Goal: Information Seeking & Learning: Learn about a topic

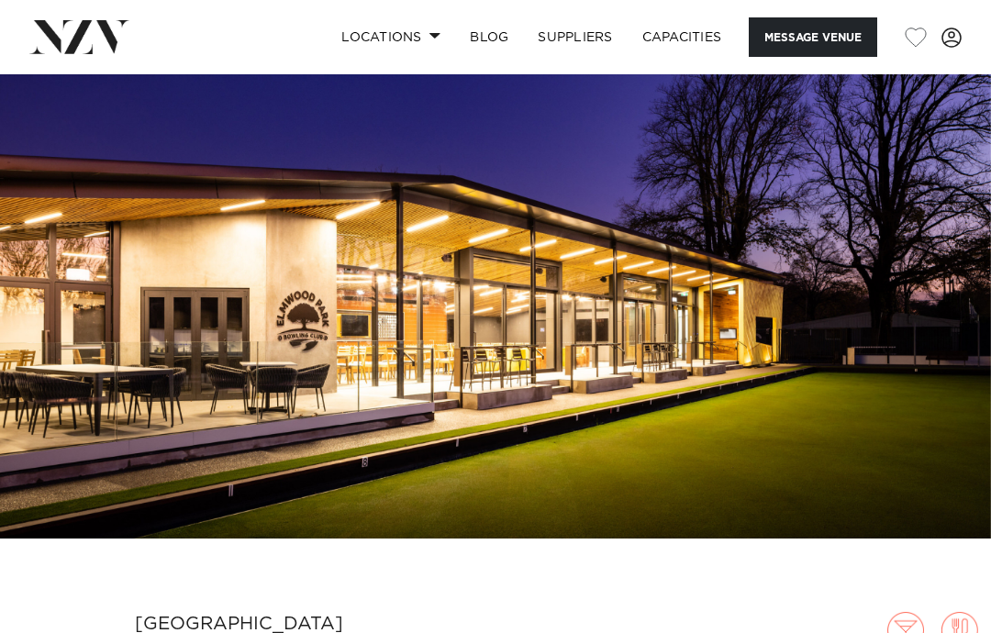
click at [963, 299] on img at bounding box center [495, 306] width 991 height 464
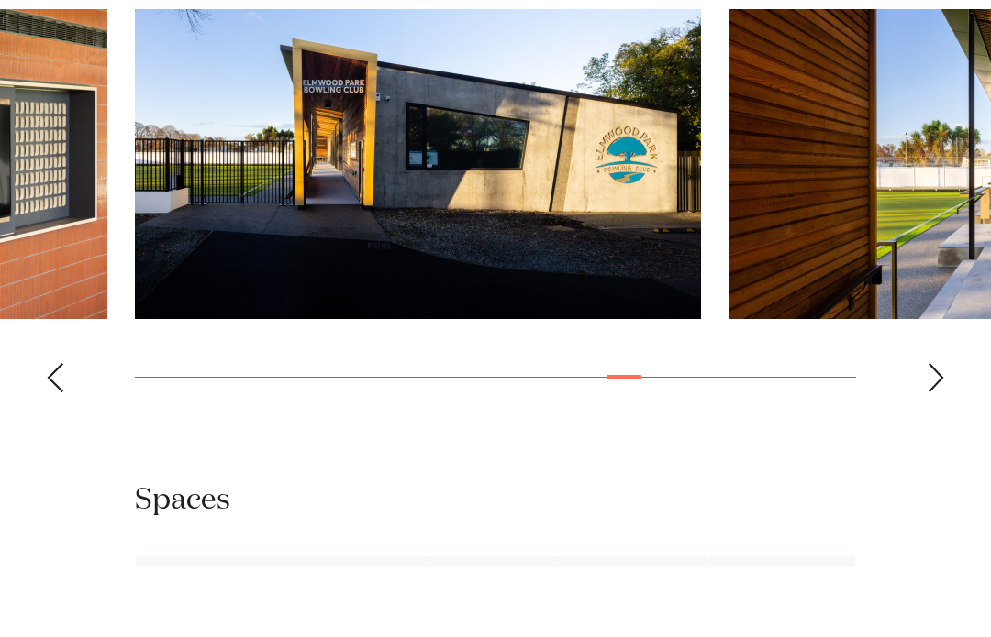
scroll to position [1834, 0]
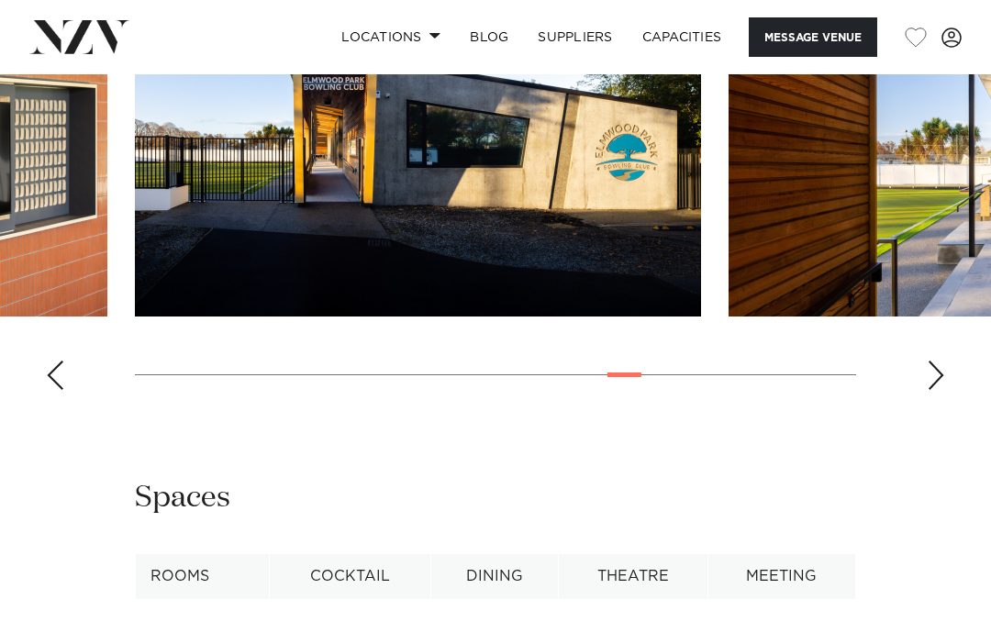
click at [66, 404] on swiper-container at bounding box center [495, 153] width 991 height 504
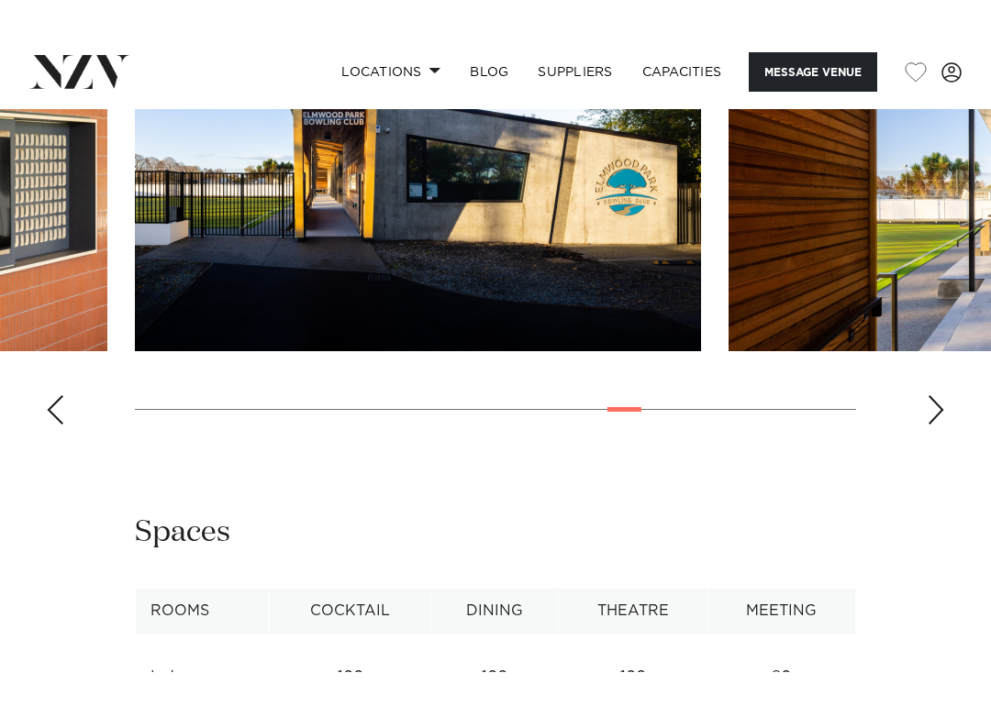
scroll to position [1766, 0]
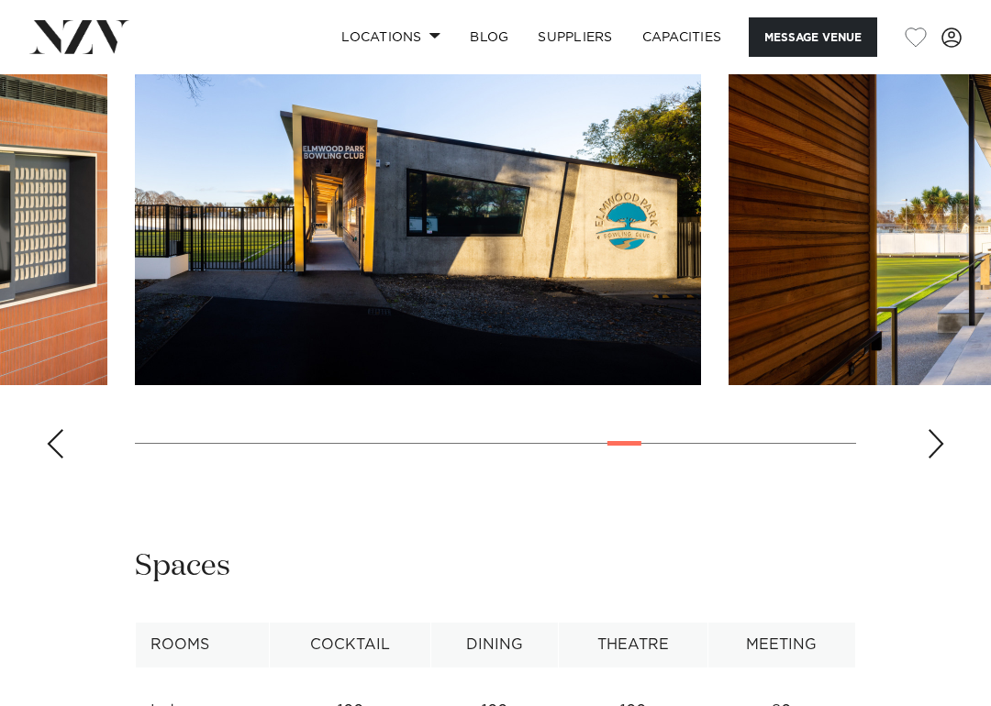
click at [931, 459] on div "Next slide" at bounding box center [935, 443] width 18 height 29
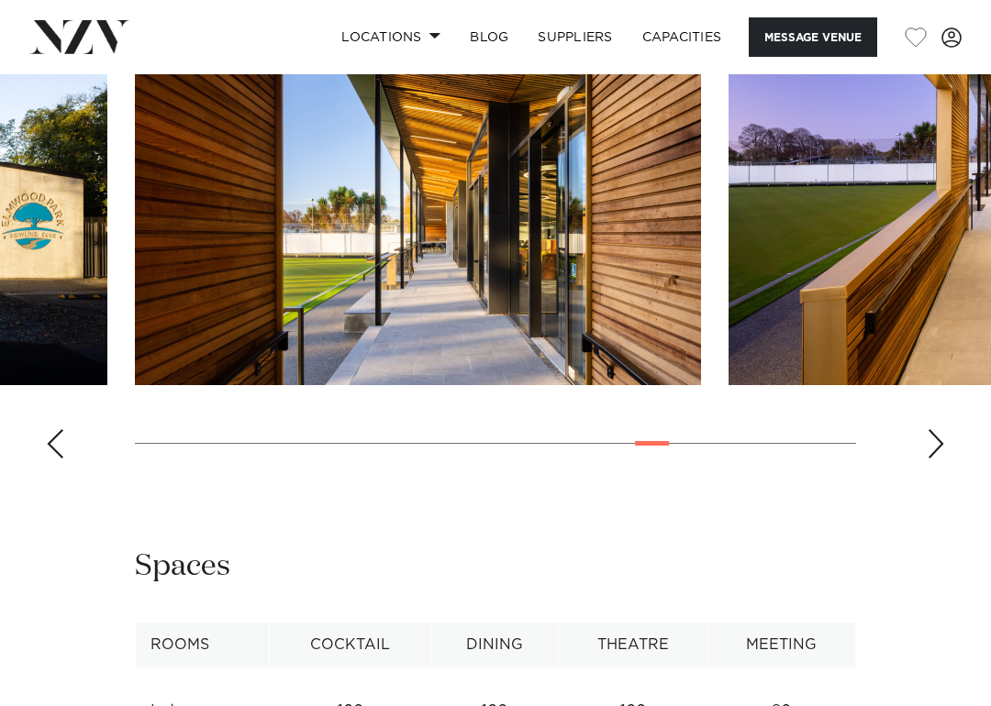
click at [929, 459] on div "Next slide" at bounding box center [935, 443] width 18 height 29
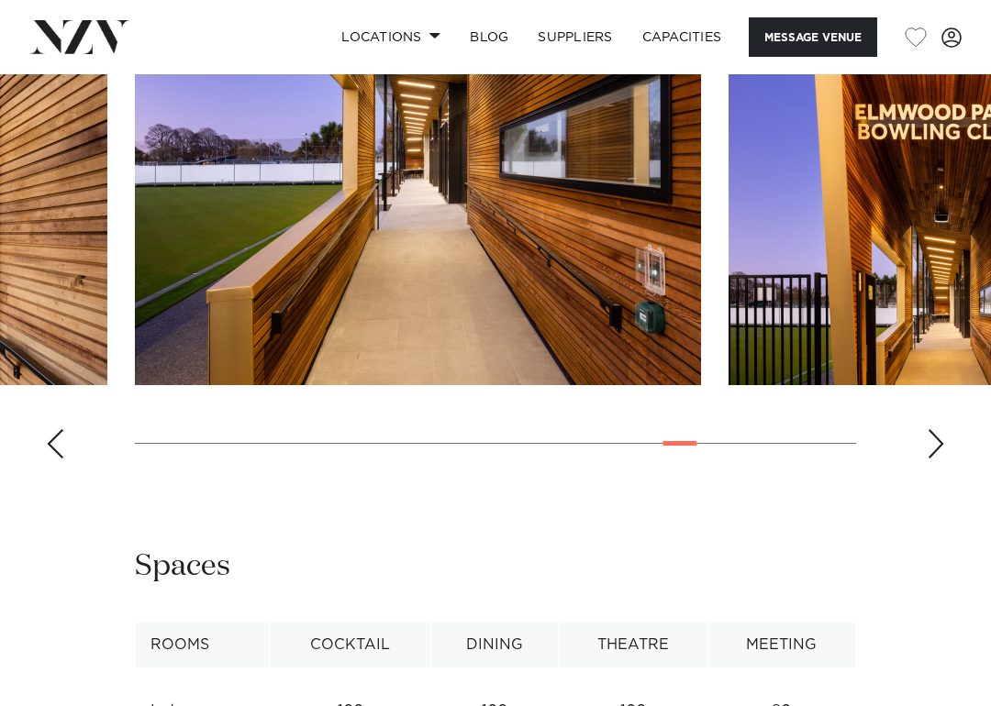
click at [940, 459] on div "Next slide" at bounding box center [935, 443] width 18 height 29
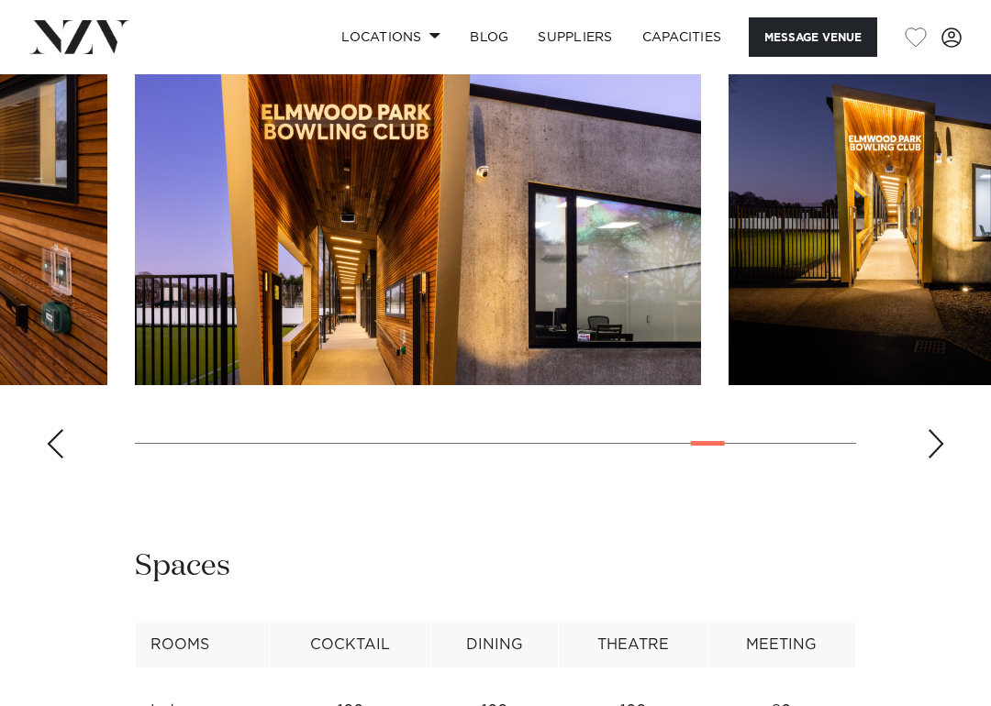
click at [945, 473] on swiper-container at bounding box center [495, 222] width 991 height 504
click at [932, 459] on div "Next slide" at bounding box center [935, 443] width 18 height 29
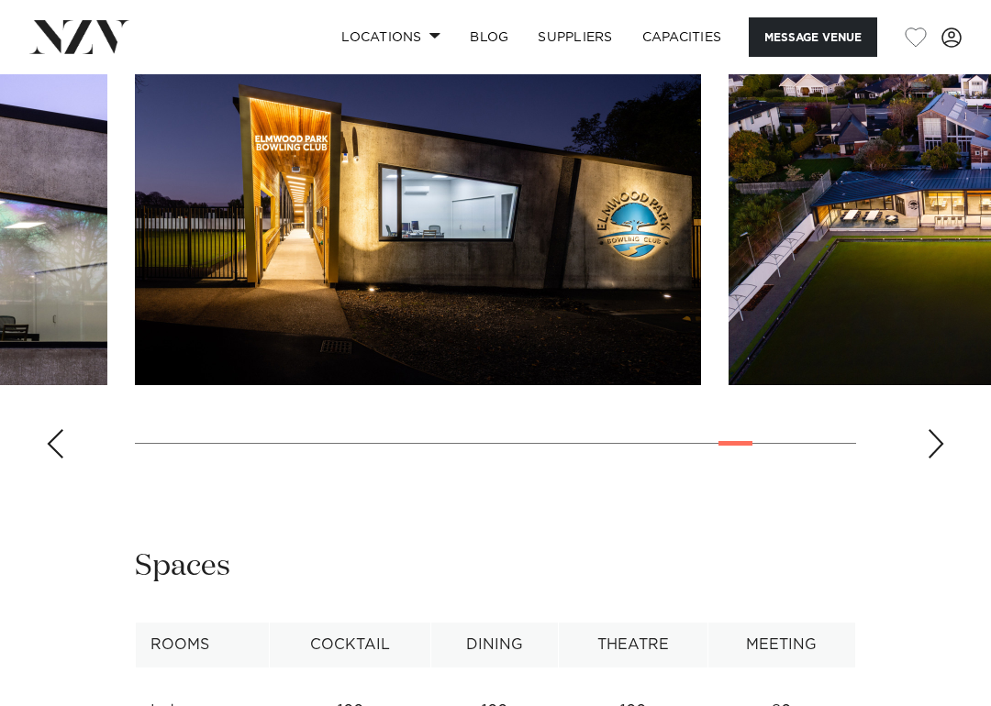
click at [942, 459] on div "Next slide" at bounding box center [935, 443] width 18 height 29
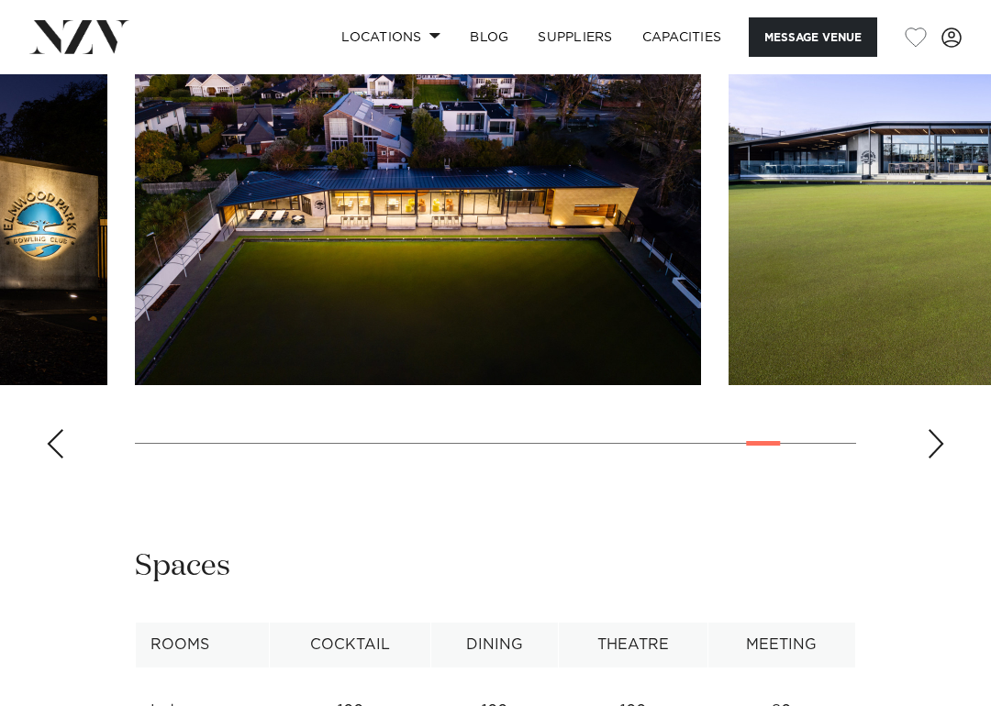
click at [925, 473] on swiper-container at bounding box center [495, 222] width 991 height 504
click at [932, 459] on div "Next slide" at bounding box center [935, 443] width 18 height 29
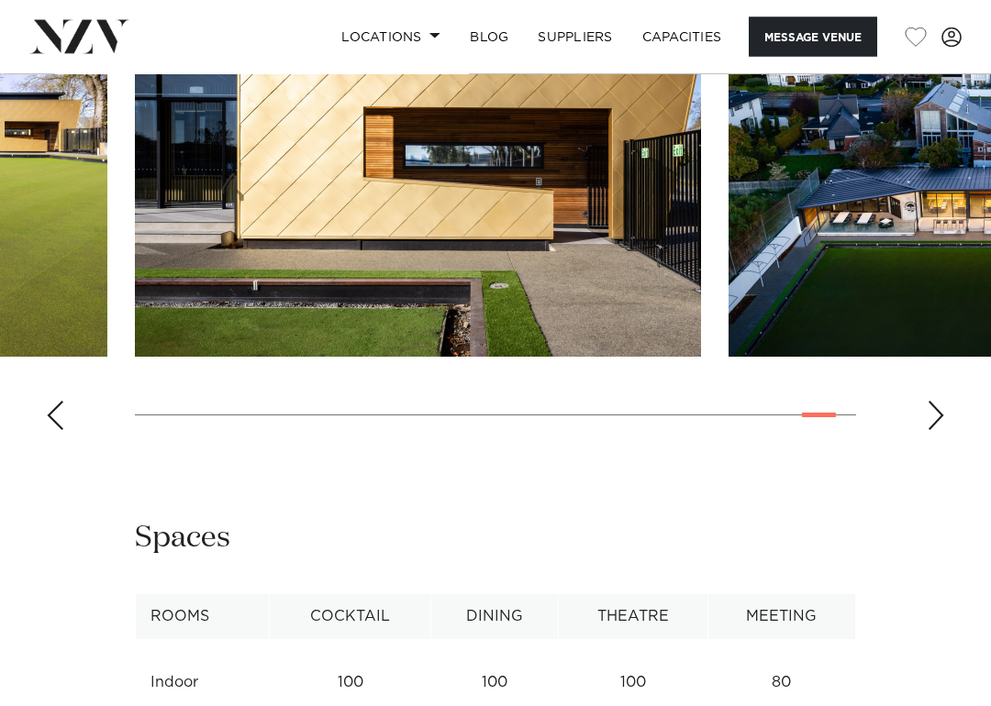
click at [642, 358] on img "25 / 26" at bounding box center [418, 149] width 566 height 415
